Goal: Complete application form

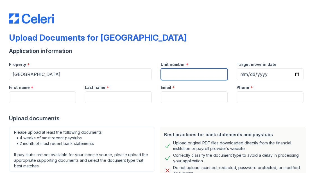
click at [180, 77] on input "Unit number" at bounding box center [194, 74] width 67 height 12
type input "NA"
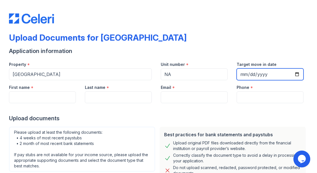
click at [296, 79] on input "Target move in date" at bounding box center [269, 74] width 67 height 12
click at [295, 74] on input "Target move in date" at bounding box center [269, 74] width 67 height 12
click at [297, 76] on input "[DATE]" at bounding box center [269, 74] width 67 height 12
type input "[DATE]"
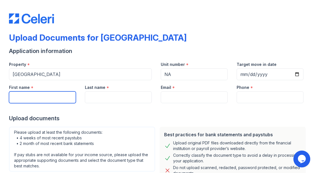
click at [51, 95] on input "First name" at bounding box center [42, 98] width 67 height 12
type input "[PERSON_NAME]"
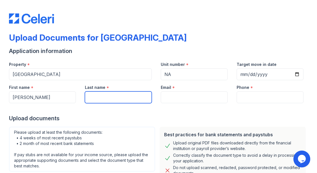
click at [125, 100] on input "Last name" at bounding box center [118, 98] width 67 height 12
type input "Green"
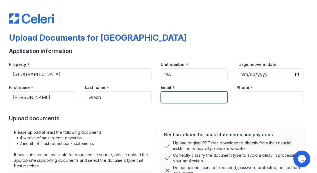
click at [194, 97] on input "Email" at bounding box center [194, 98] width 67 height 12
type input "d"
type input "[EMAIL_ADDRESS][DOMAIN_NAME]"
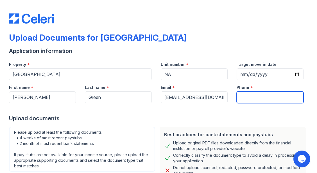
click at [246, 93] on input "Phone" at bounding box center [269, 98] width 67 height 12
type input "6824455808"
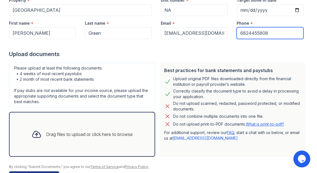
scroll to position [83, 0]
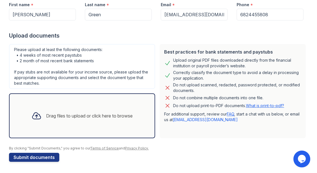
click at [254, 105] on link "What is print-to-pdf?" at bounding box center [265, 105] width 38 height 5
click at [35, 118] on icon at bounding box center [36, 116] width 8 height 6
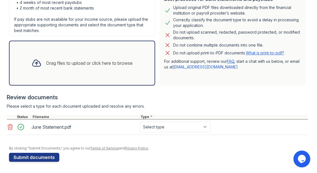
scroll to position [135, 0]
click at [50, 66] on div "Drag files to upload or click here to browse" at bounding box center [89, 63] width 86 height 7
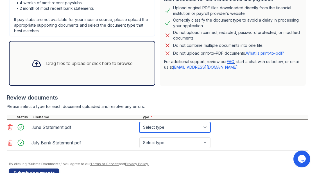
click at [182, 130] on select "Select type Paystub Bank Statement Offer Letter Tax Documents Benefit Award Let…" at bounding box center [174, 127] width 71 height 11
select select "bank_statement"
click at [139, 122] on select "Select type Paystub Bank Statement Offer Letter Tax Documents Benefit Award Let…" at bounding box center [174, 127] width 71 height 11
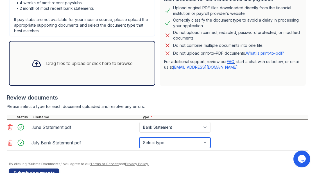
click at [170, 145] on select "Select type Paystub Bank Statement Offer Letter Tax Documents Benefit Award Let…" at bounding box center [174, 143] width 71 height 11
select select "bank_statement"
click at [139, 138] on select "Select type Paystub Bank Statement Offer Letter Tax Documents Benefit Award Let…" at bounding box center [174, 143] width 71 height 11
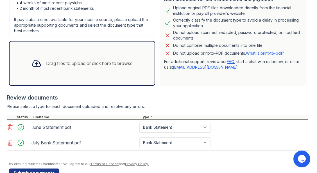
click at [46, 61] on div "Drag files to upload or click here to browse" at bounding box center [89, 63] width 86 height 7
click at [36, 69] on div at bounding box center [36, 63] width 15 height 15
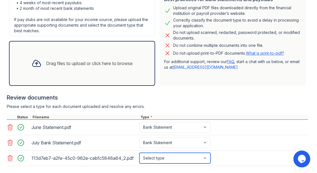
click at [154, 159] on select "Select type Paystub Bank Statement Offer Letter Tax Documents Benefit Award Let…" at bounding box center [174, 158] width 71 height 11
select select "paystub"
click at [139, 153] on select "Select type Paystub Bank Statement Offer Letter Tax Documents Benefit Award Let…" at bounding box center [174, 158] width 71 height 11
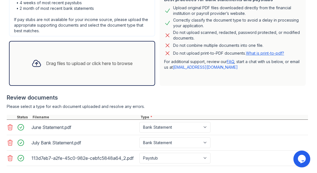
click at [108, 67] on div "Drag files to upload or click here to browse" at bounding box center [82, 63] width 110 height 19
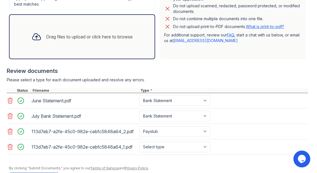
scroll to position [182, 0]
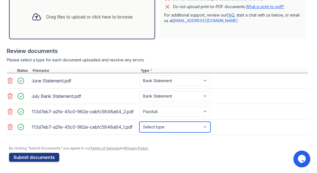
click at [200, 129] on select "Select type Paystub Bank Statement Offer Letter Tax Documents Benefit Award Let…" at bounding box center [174, 127] width 71 height 11
select select "paystub"
click at [139, 122] on select "Select type Paystub Bank Statement Offer Letter Tax Documents Benefit Award Let…" at bounding box center [174, 127] width 71 height 11
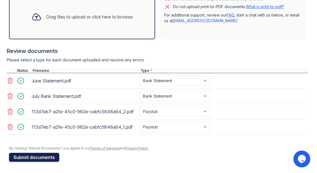
click at [41, 160] on button "Submit documents" at bounding box center [34, 157] width 50 height 9
